Goal: Find specific page/section: Find specific page/section

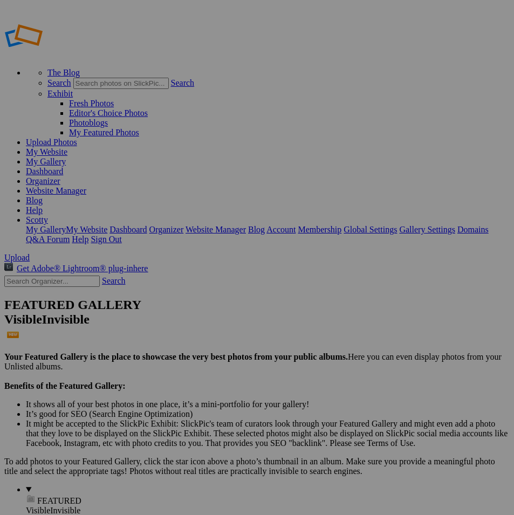
type input "lexxx"
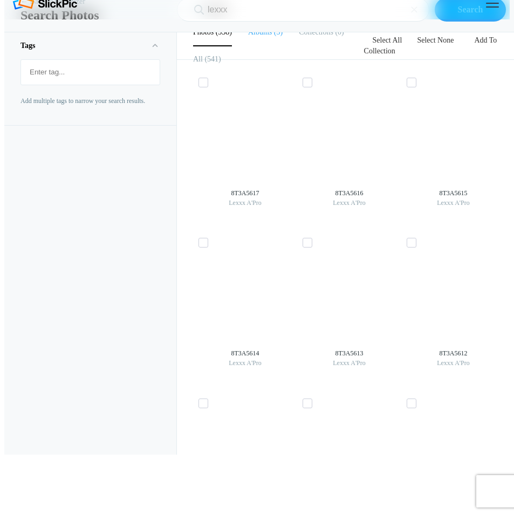
click at [261, 36] on b "Albums" at bounding box center [260, 32] width 24 height 8
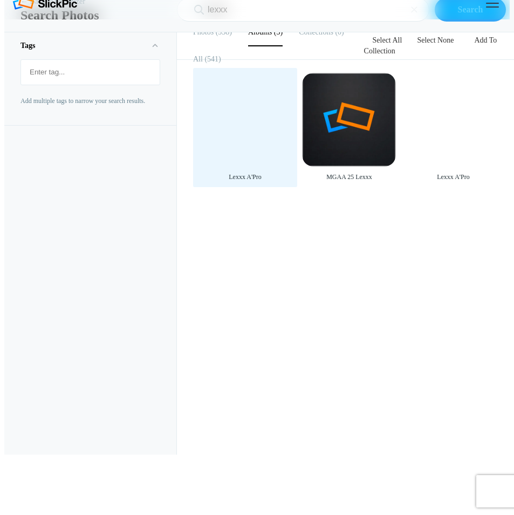
click at [245, 158] on div at bounding box center [244, 119] width 93 height 93
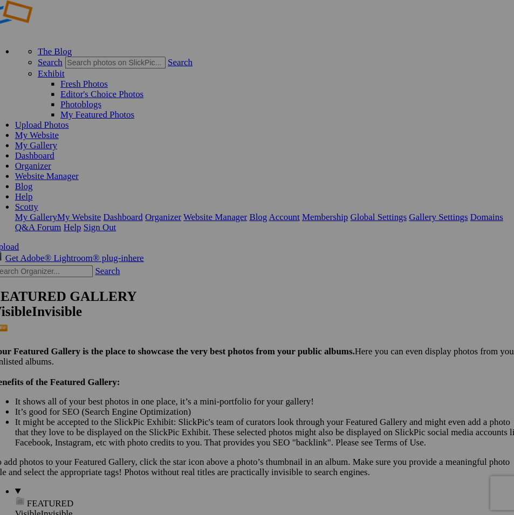
scroll to position [3, 0]
